Goal: Task Accomplishment & Management: Use online tool/utility

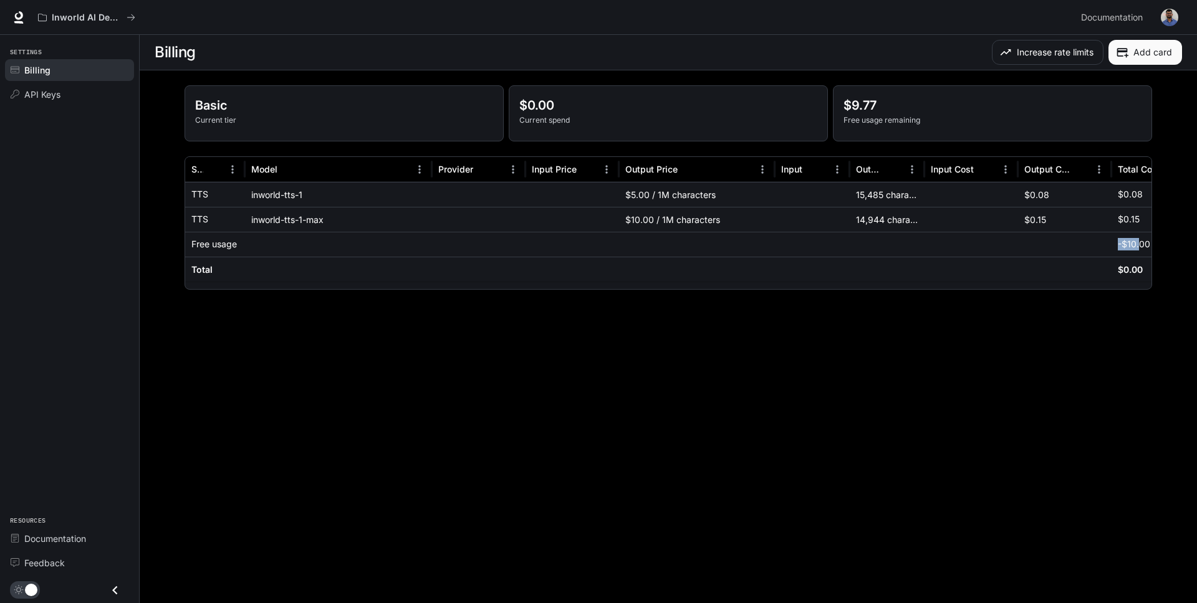
drag, startPoint x: 1116, startPoint y: 248, endPoint x: 1138, endPoint y: 248, distance: 21.8
click at [1138, 248] on div "-$10.00" at bounding box center [1157, 244] width 93 height 25
drag, startPoint x: 539, startPoint y: 111, endPoint x: 522, endPoint y: 111, distance: 17.5
click at [539, 111] on p "$0.00" at bounding box center [668, 105] width 298 height 19
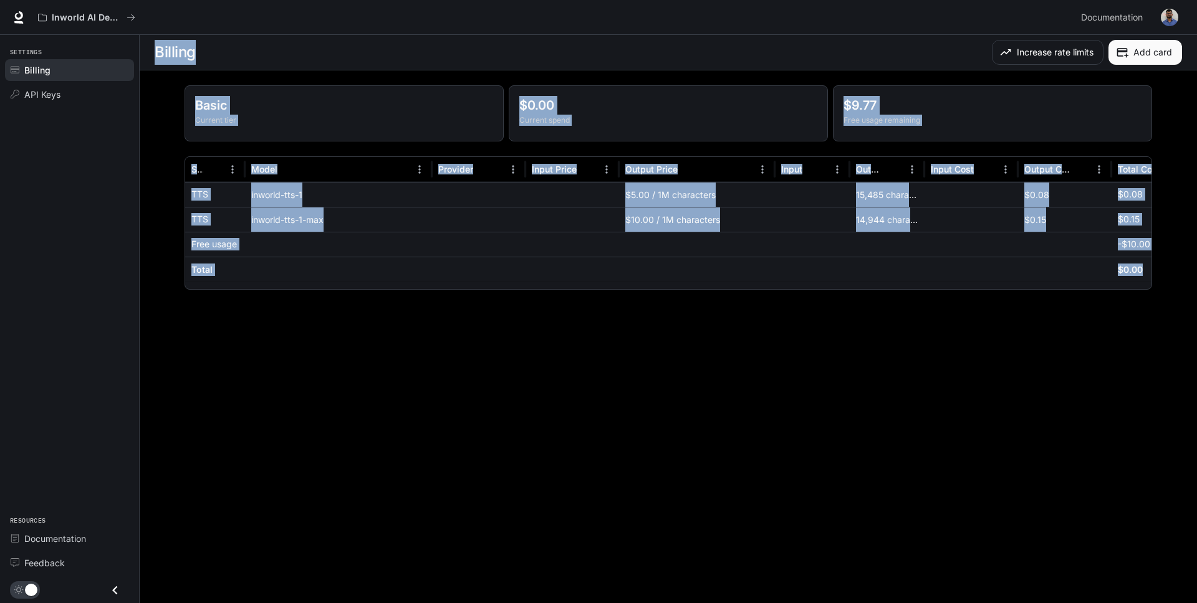
drag, startPoint x: 158, startPoint y: 42, endPoint x: 1106, endPoint y: 314, distance: 985.8
click at [1106, 314] on main "Billing Increase rate limits Add card Basic Current tier $0.00 Current spend $9…" at bounding box center [668, 319] width 1057 height 568
copy main "Billing Increase rate limits Add card Basic Current tier $0.00 Current spend $9…"
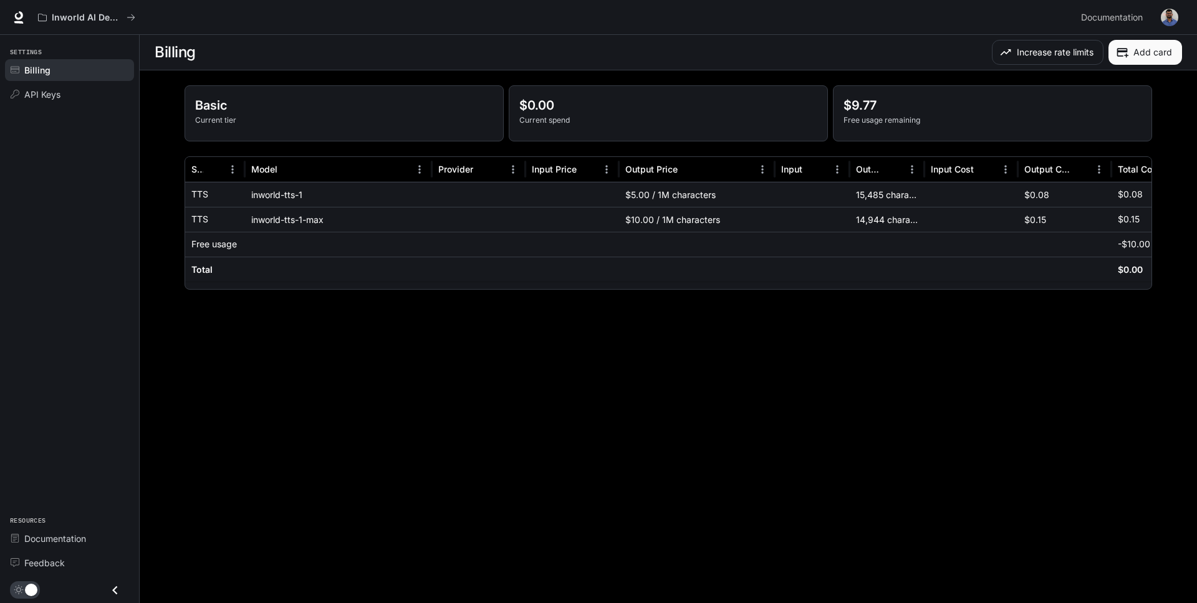
click at [350, 408] on main "Billing Increase rate limits Add card Basic Current tier $0.00 Current spend $9…" at bounding box center [668, 319] width 1057 height 568
click at [72, 94] on div "API Keys" at bounding box center [76, 94] width 104 height 13
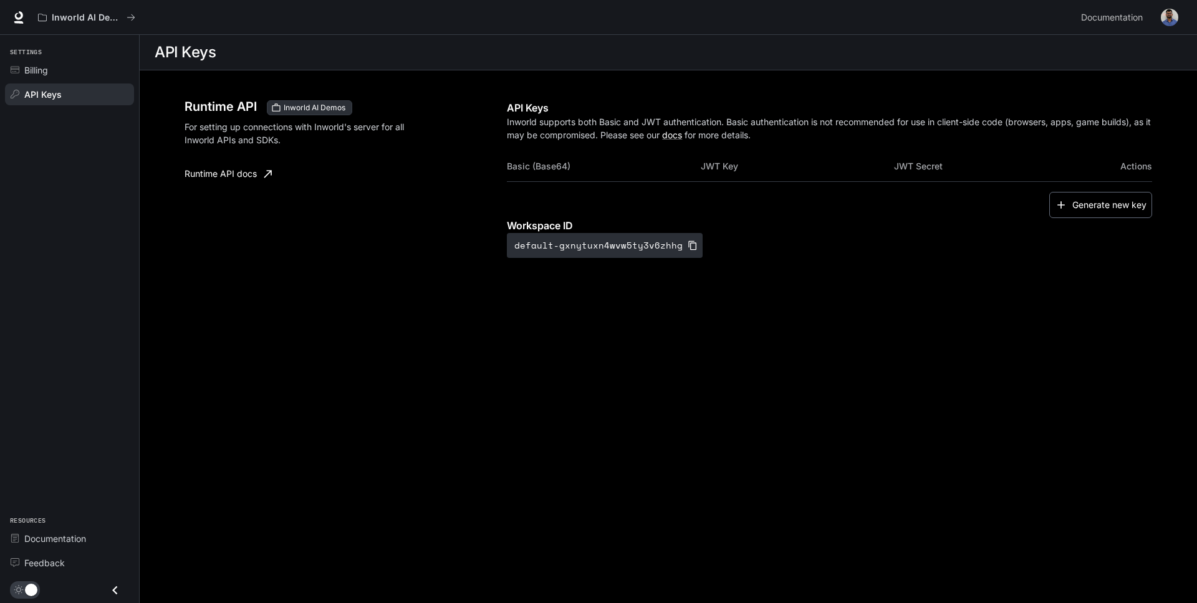
click at [1121, 206] on button "Generate new key" at bounding box center [1100, 205] width 103 height 27
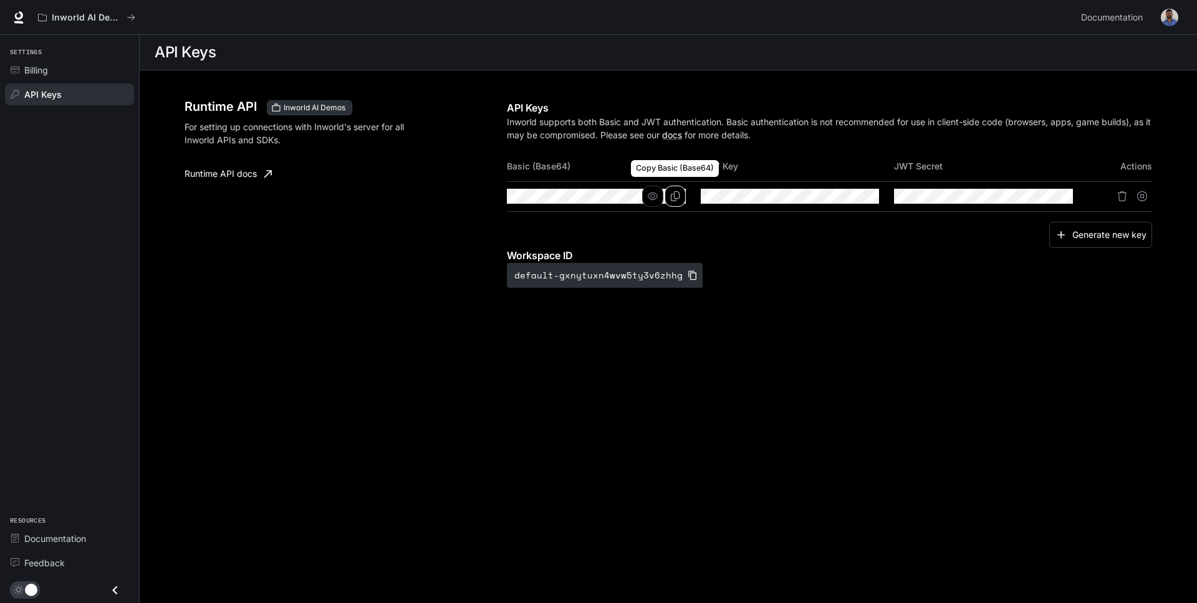
click at [671, 196] on icon "Copy Basic (Base64)" at bounding box center [675, 196] width 10 height 10
